Goal: Information Seeking & Learning: Learn about a topic

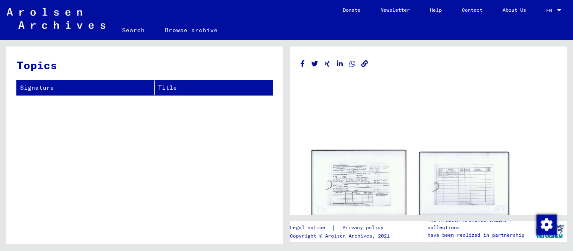
click at [373, 180] on img at bounding box center [358, 183] width 95 height 67
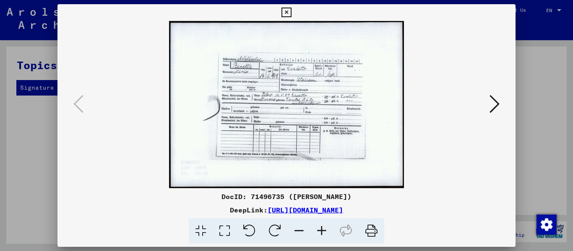
click at [324, 231] on icon at bounding box center [321, 231] width 23 height 26
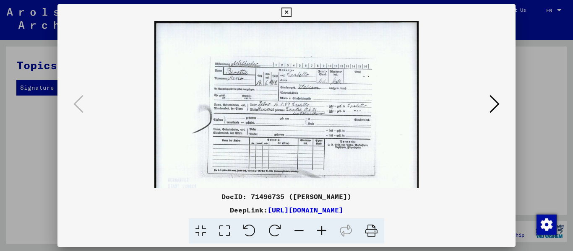
click at [324, 231] on icon at bounding box center [321, 231] width 23 height 26
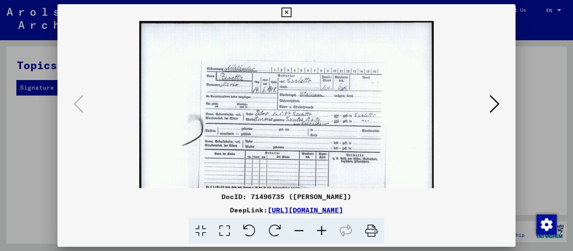
click at [324, 231] on icon at bounding box center [321, 231] width 23 height 26
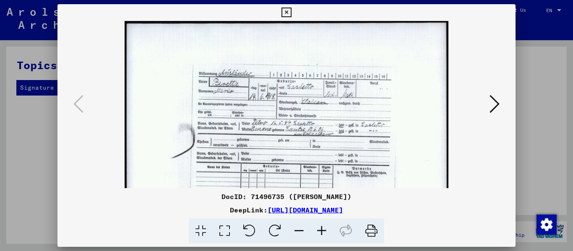
click at [324, 231] on icon at bounding box center [321, 231] width 23 height 26
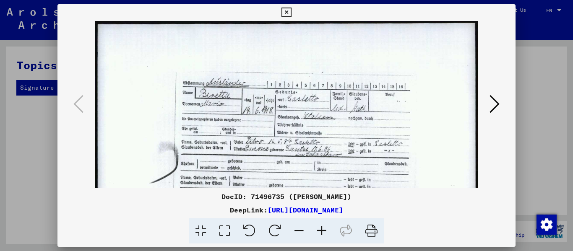
click at [324, 231] on icon at bounding box center [321, 231] width 23 height 26
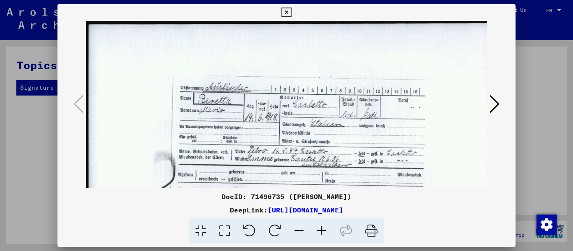
click at [324, 231] on icon at bounding box center [321, 231] width 23 height 26
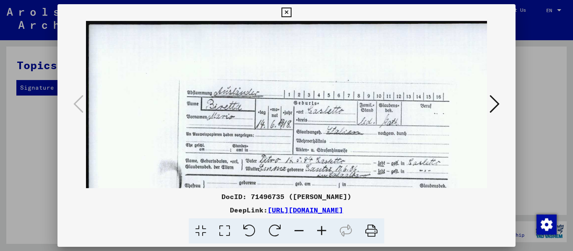
click at [324, 231] on icon at bounding box center [321, 231] width 23 height 26
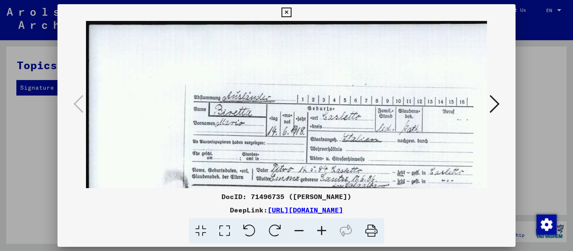
click at [304, 230] on icon at bounding box center [299, 231] width 23 height 26
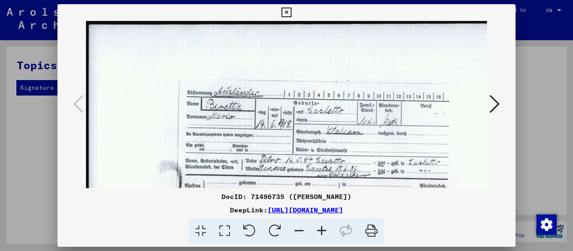
click at [304, 230] on icon at bounding box center [299, 231] width 23 height 26
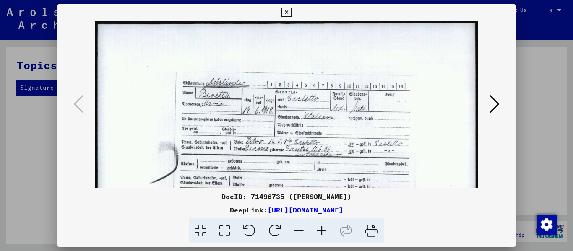
click at [304, 230] on icon at bounding box center [299, 231] width 23 height 26
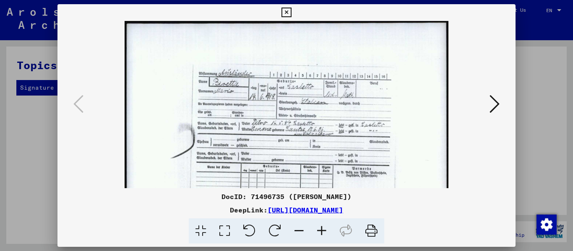
click at [304, 230] on icon at bounding box center [299, 231] width 23 height 26
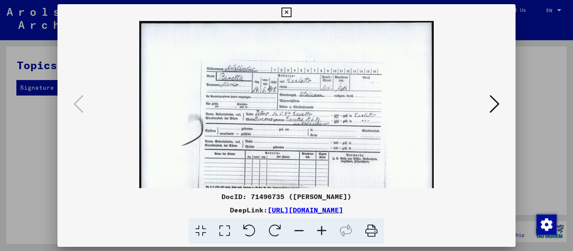
click at [304, 230] on icon at bounding box center [299, 231] width 23 height 26
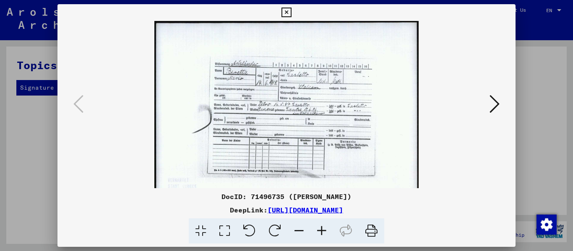
click at [304, 230] on icon at bounding box center [299, 231] width 23 height 26
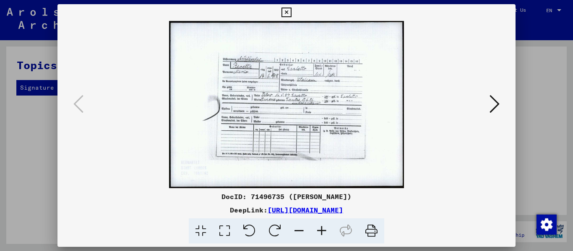
click at [289, 11] on icon at bounding box center [286, 13] width 10 height 10
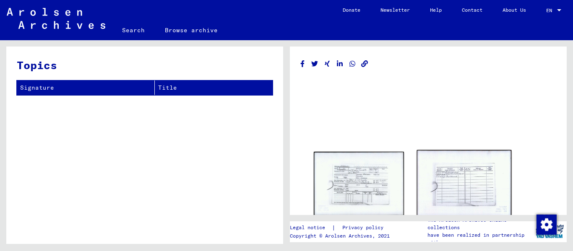
click at [462, 197] on img at bounding box center [464, 183] width 95 height 67
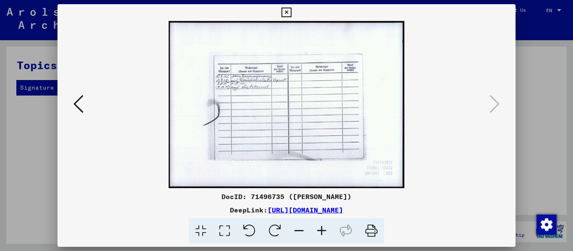
click at [322, 229] on icon at bounding box center [321, 231] width 23 height 26
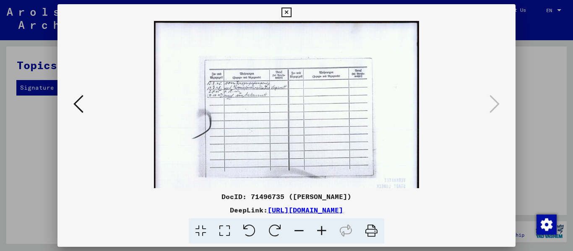
click at [322, 229] on icon at bounding box center [321, 231] width 23 height 26
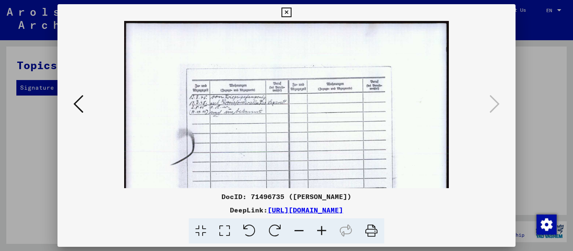
click at [322, 229] on icon at bounding box center [321, 231] width 23 height 26
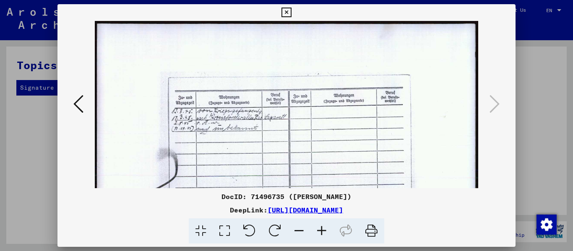
click at [322, 229] on icon at bounding box center [321, 231] width 23 height 26
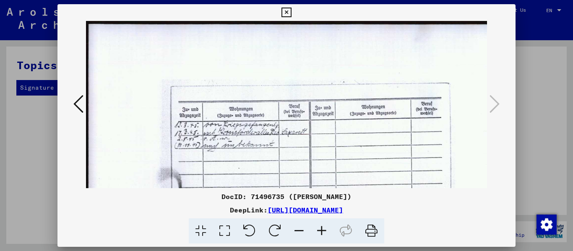
click at [322, 229] on icon at bounding box center [321, 231] width 23 height 26
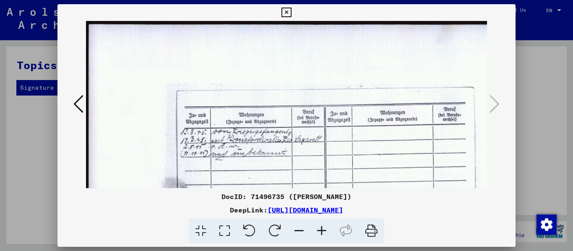
click at [322, 229] on icon at bounding box center [321, 231] width 23 height 26
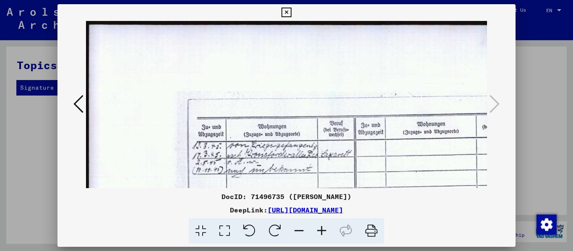
click at [285, 13] on icon at bounding box center [286, 13] width 10 height 10
